Goal: Task Accomplishment & Management: Complete application form

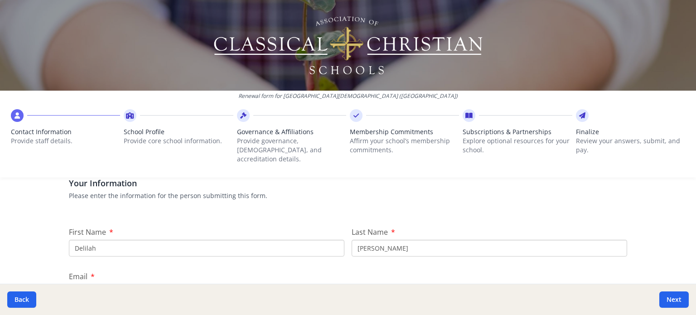
scroll to position [91, 0]
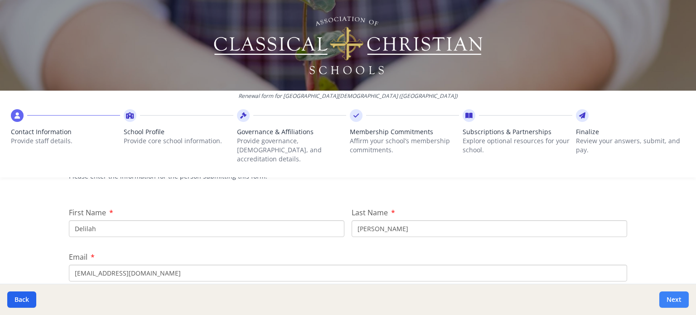
click at [668, 296] on button "Next" at bounding box center [673, 299] width 29 height 16
type input "[PHONE_NUMBER]"
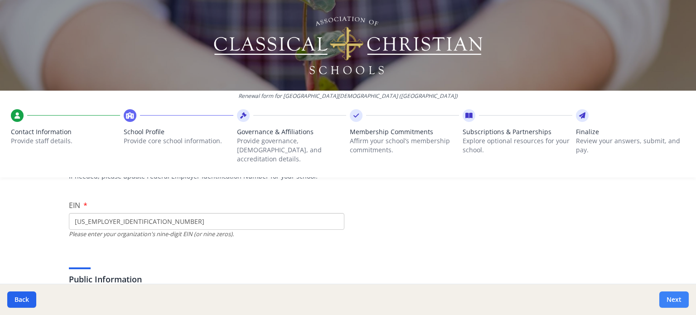
click at [668, 296] on button "Next" at bounding box center [673, 299] width 29 height 16
